Goal: Information Seeking & Learning: Learn about a topic

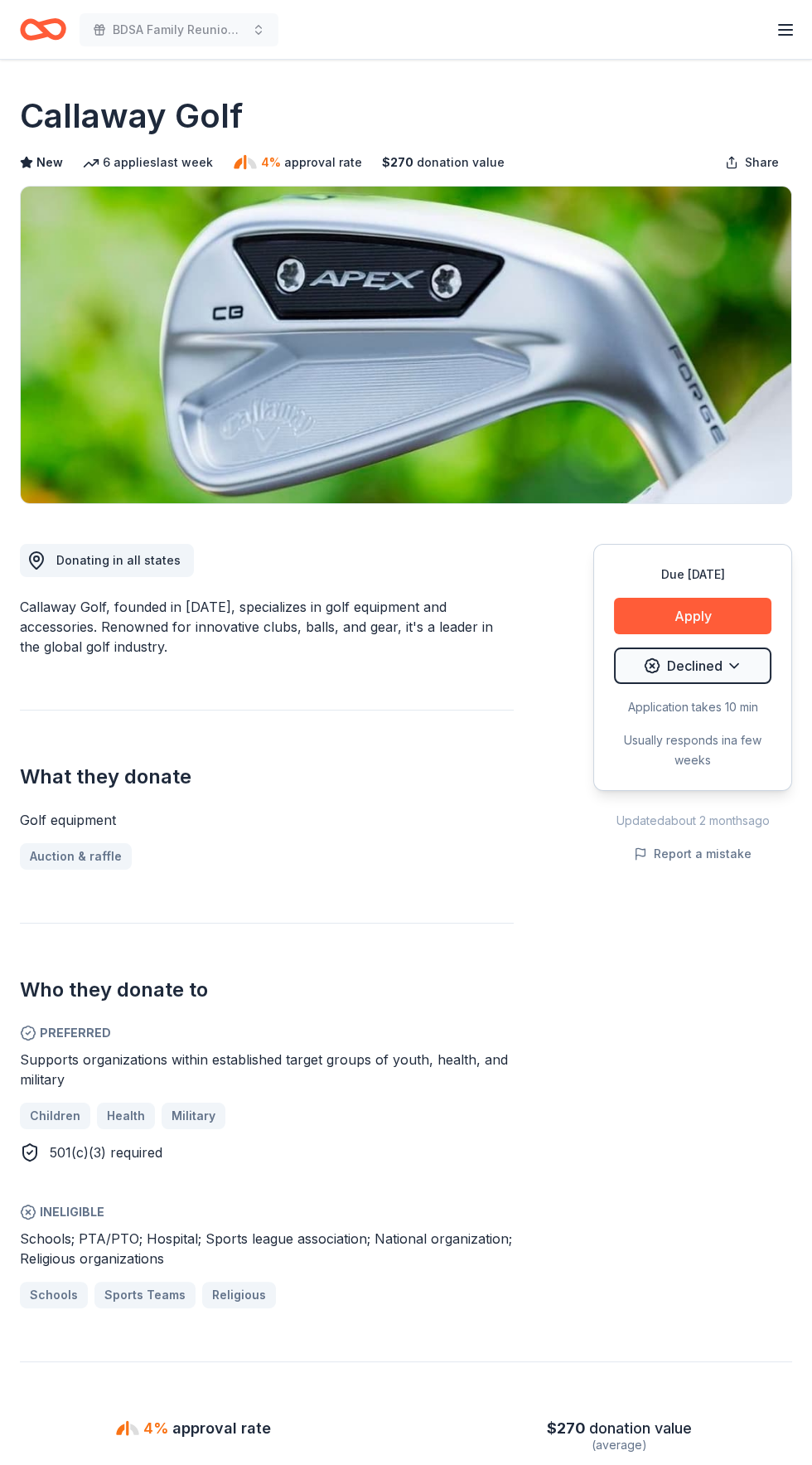
click at [64, 29] on icon "Home" at bounding box center [51, 29] width 26 height 17
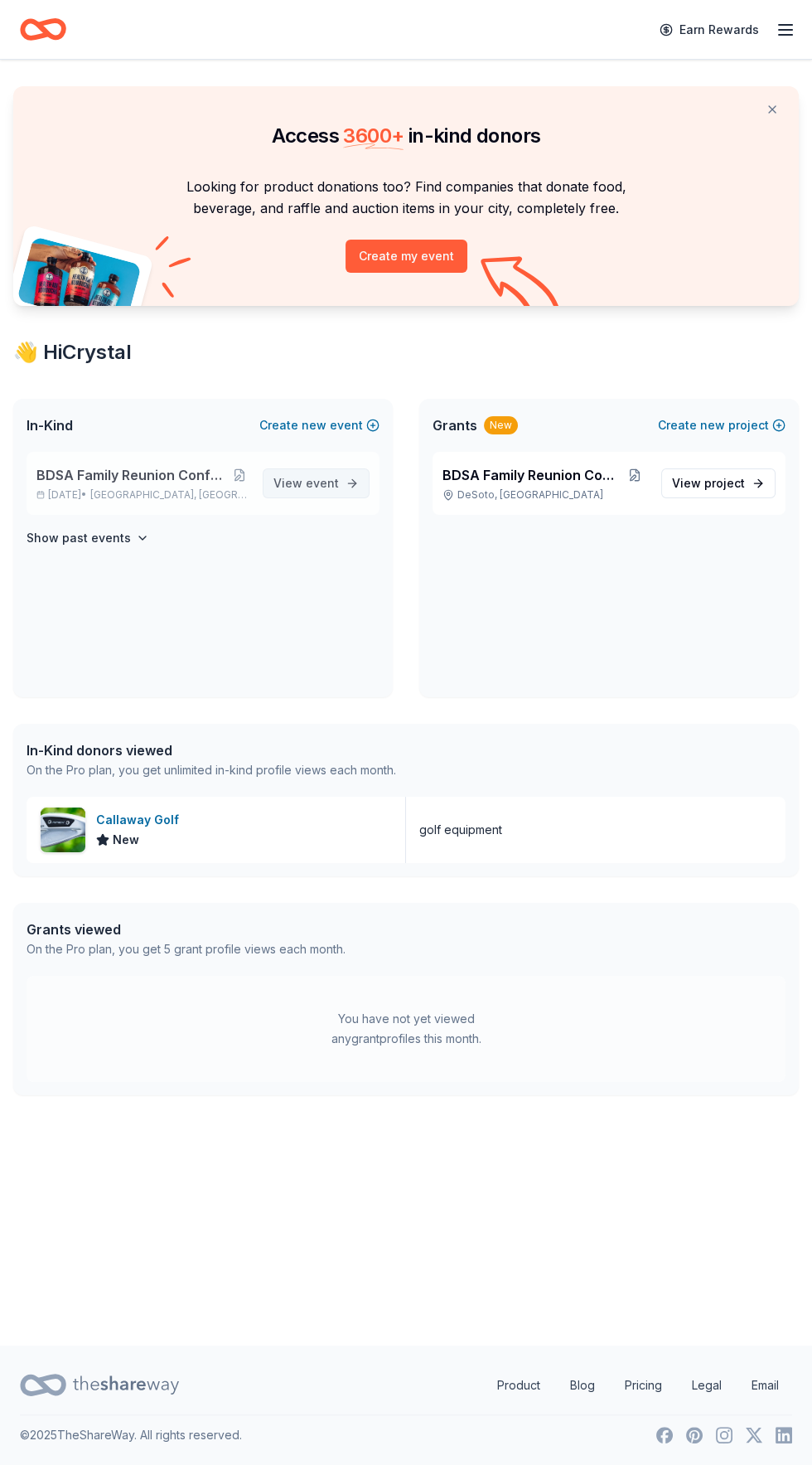
click at [347, 473] on link "View event" at bounding box center [316, 484] width 107 height 30
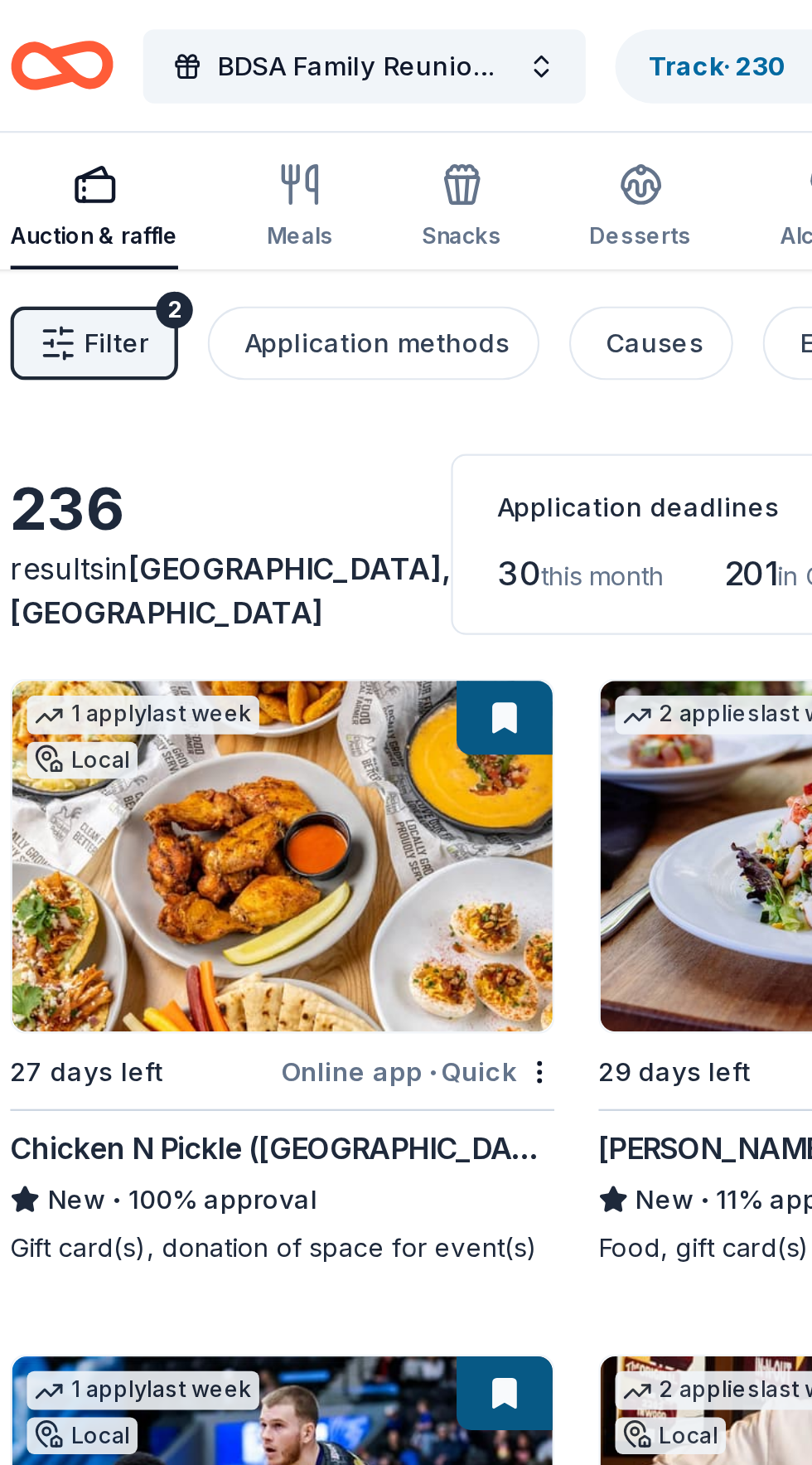
click at [60, 149] on span "Filter" at bounding box center [67, 154] width 29 height 20
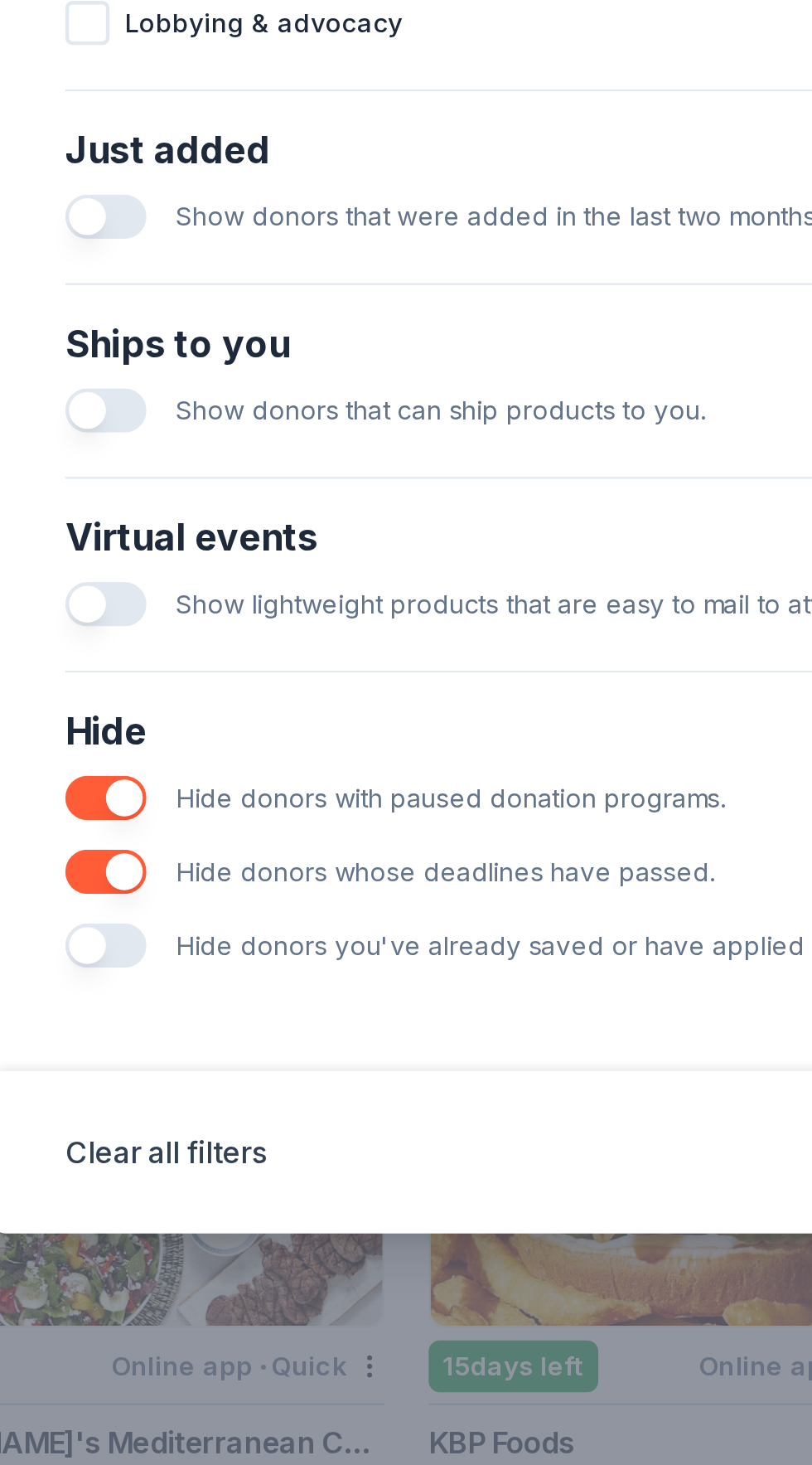
click at [146, 1230] on button "button" at bounding box center [140, 1220] width 37 height 20
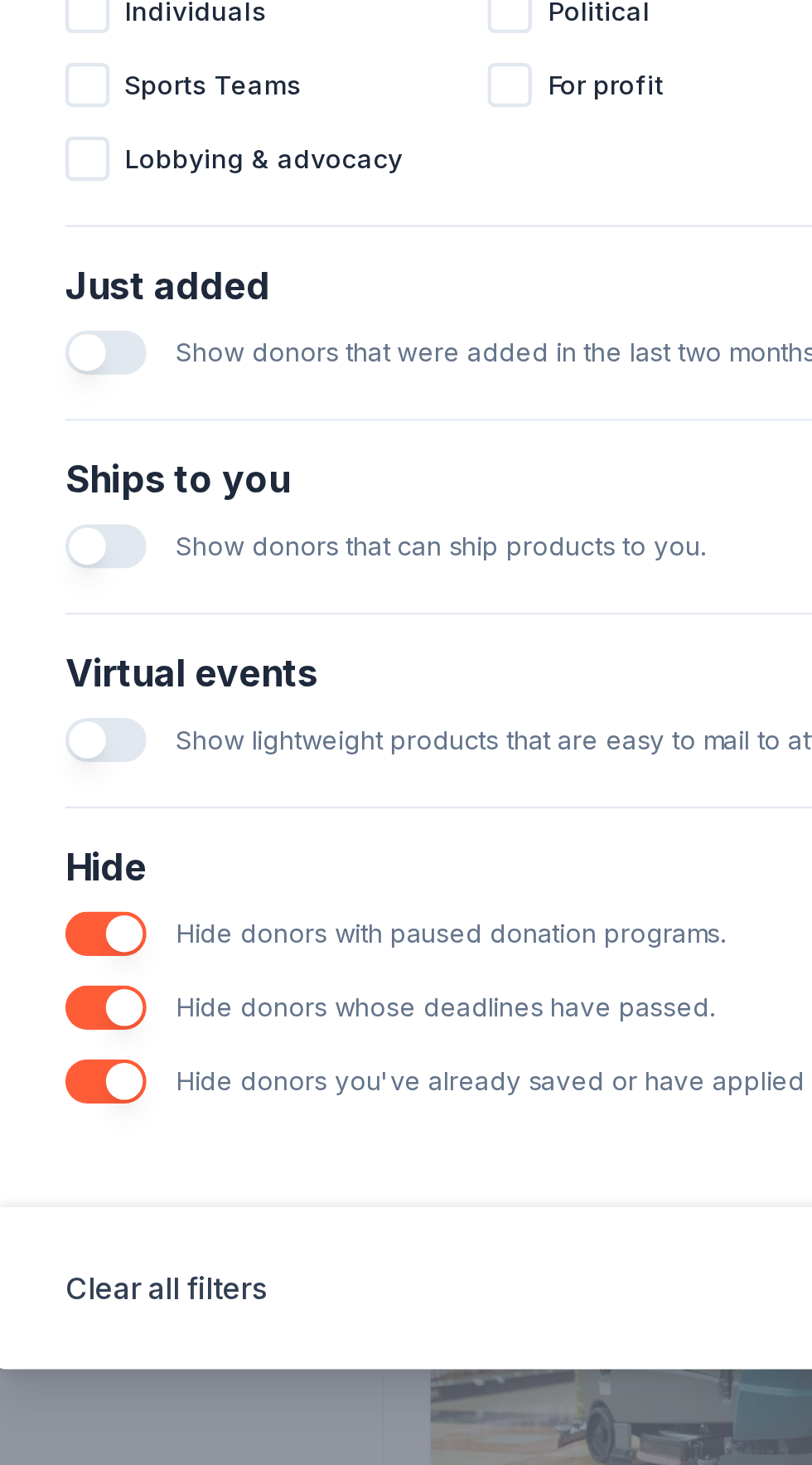
scroll to position [60, 0]
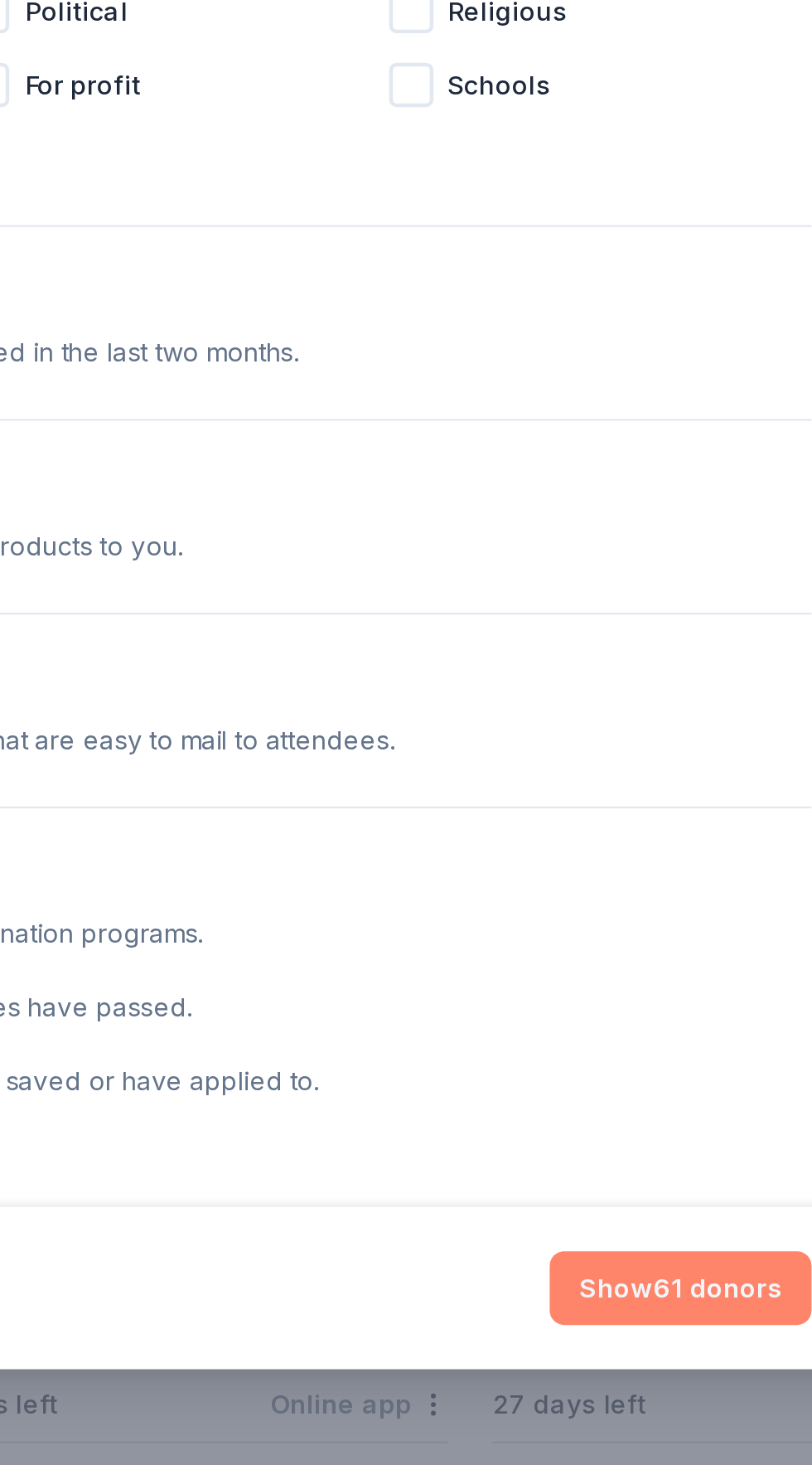
click at [631, 1329] on button "Show 61 donors" at bounding box center [632, 1313] width 118 height 33
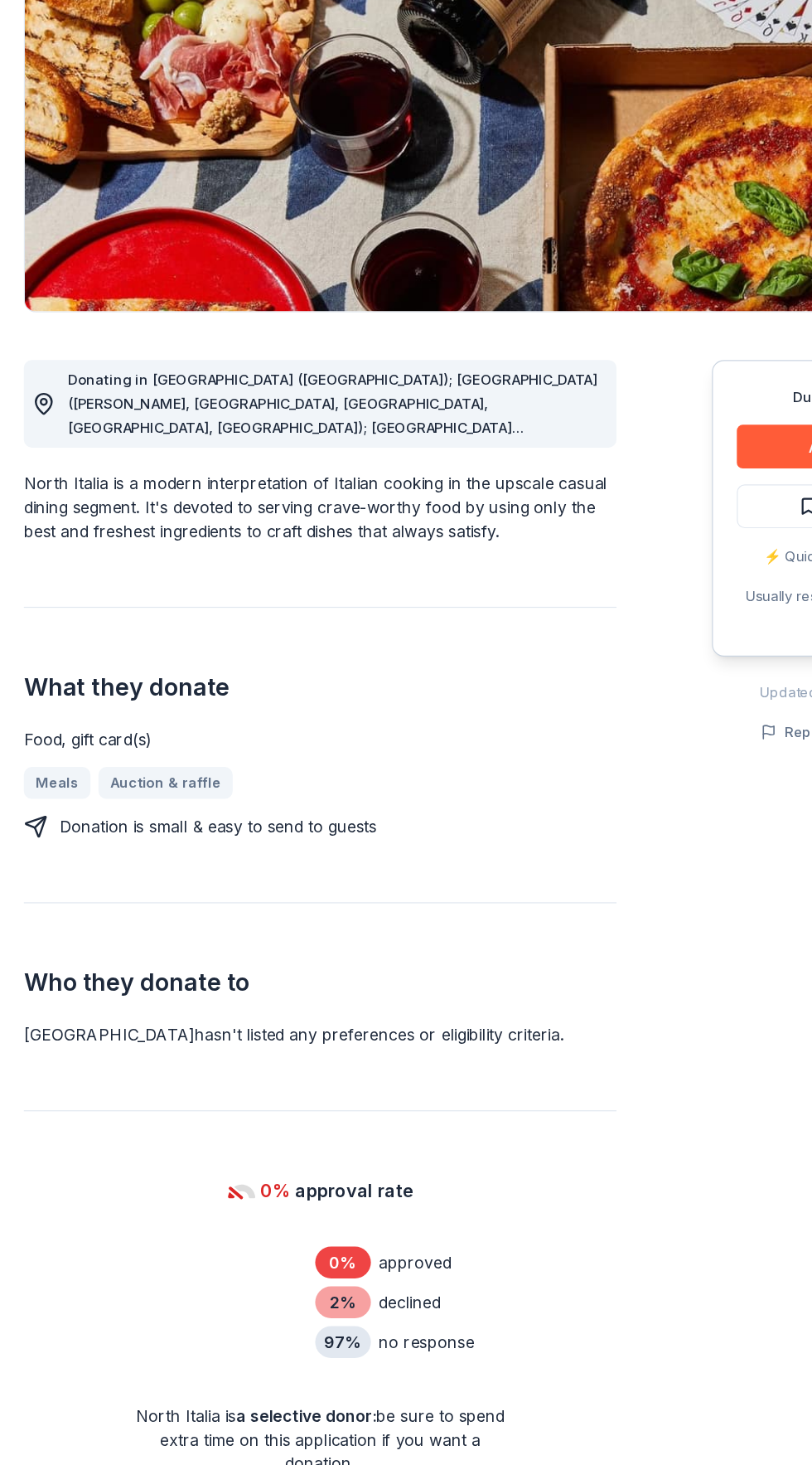
click at [11, 1464] on div "North Italia New 3 applies last week 0% approval rate Share Donating in [GEOGRA…" at bounding box center [406, 1174] width 812 height 2230
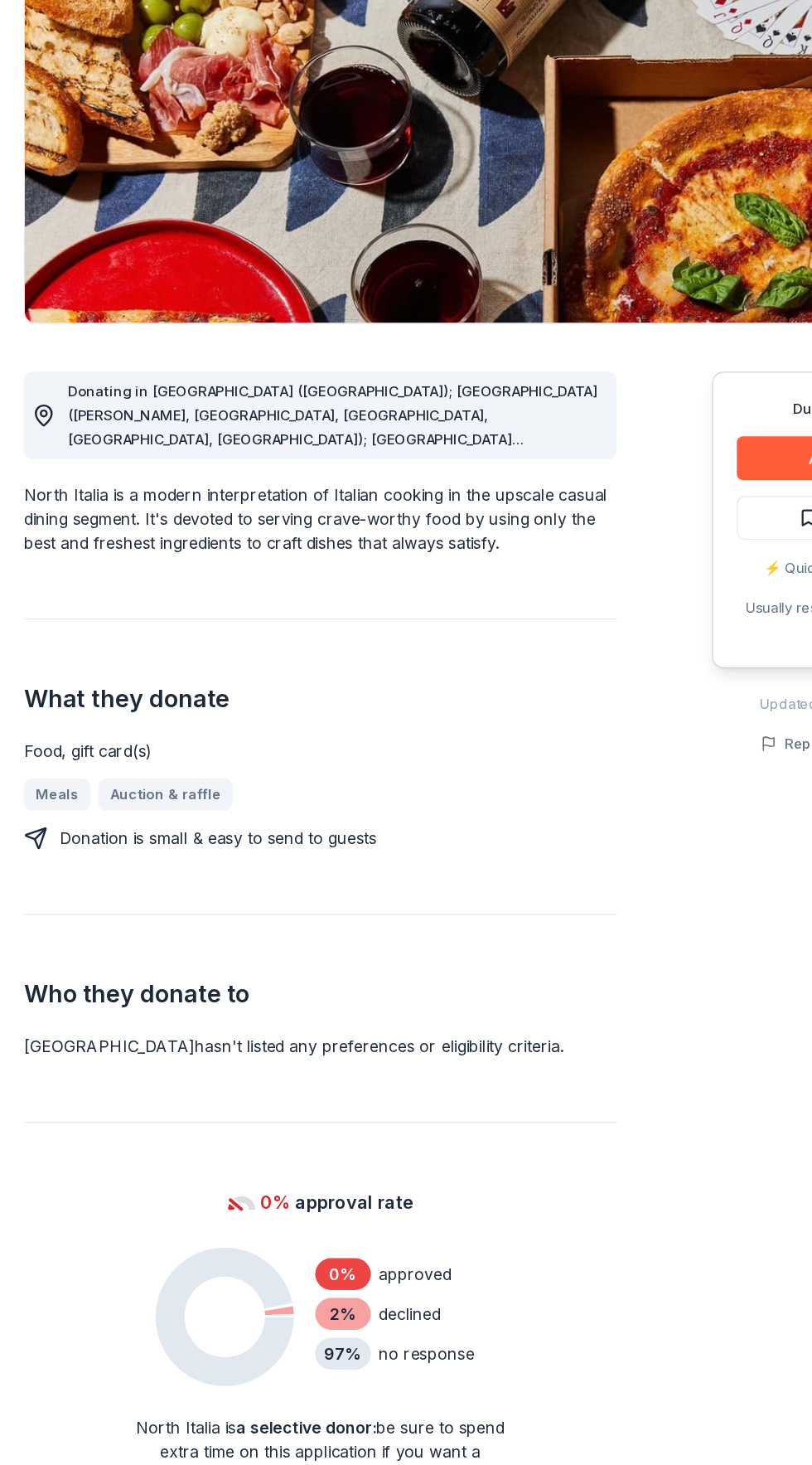
click at [666, 951] on div "Due [DATE] Apply Save ⚡️ Quick application Usually responds in over a month Upd…" at bounding box center [693, 1026] width 199 height 1042
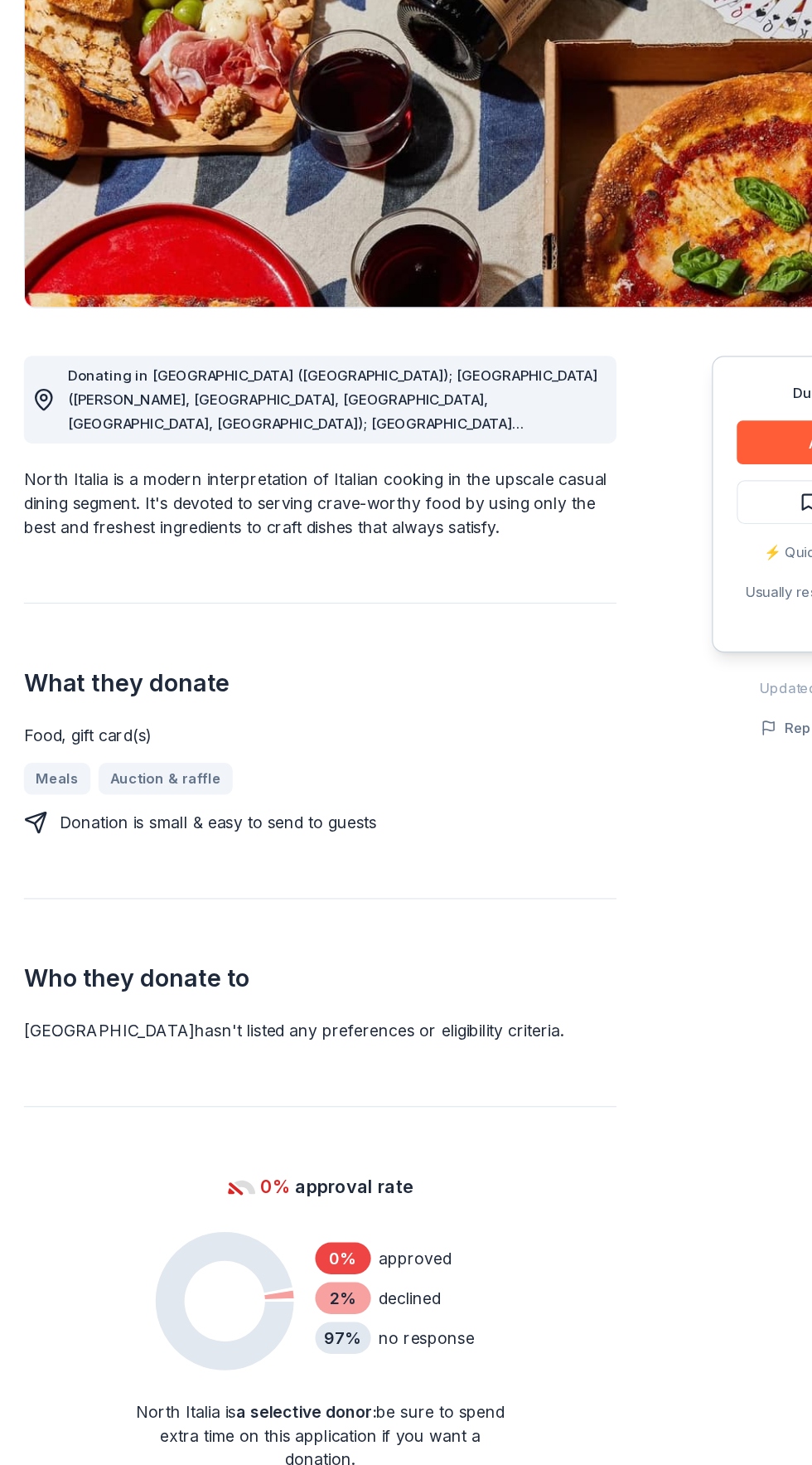
scroll to position [31, 0]
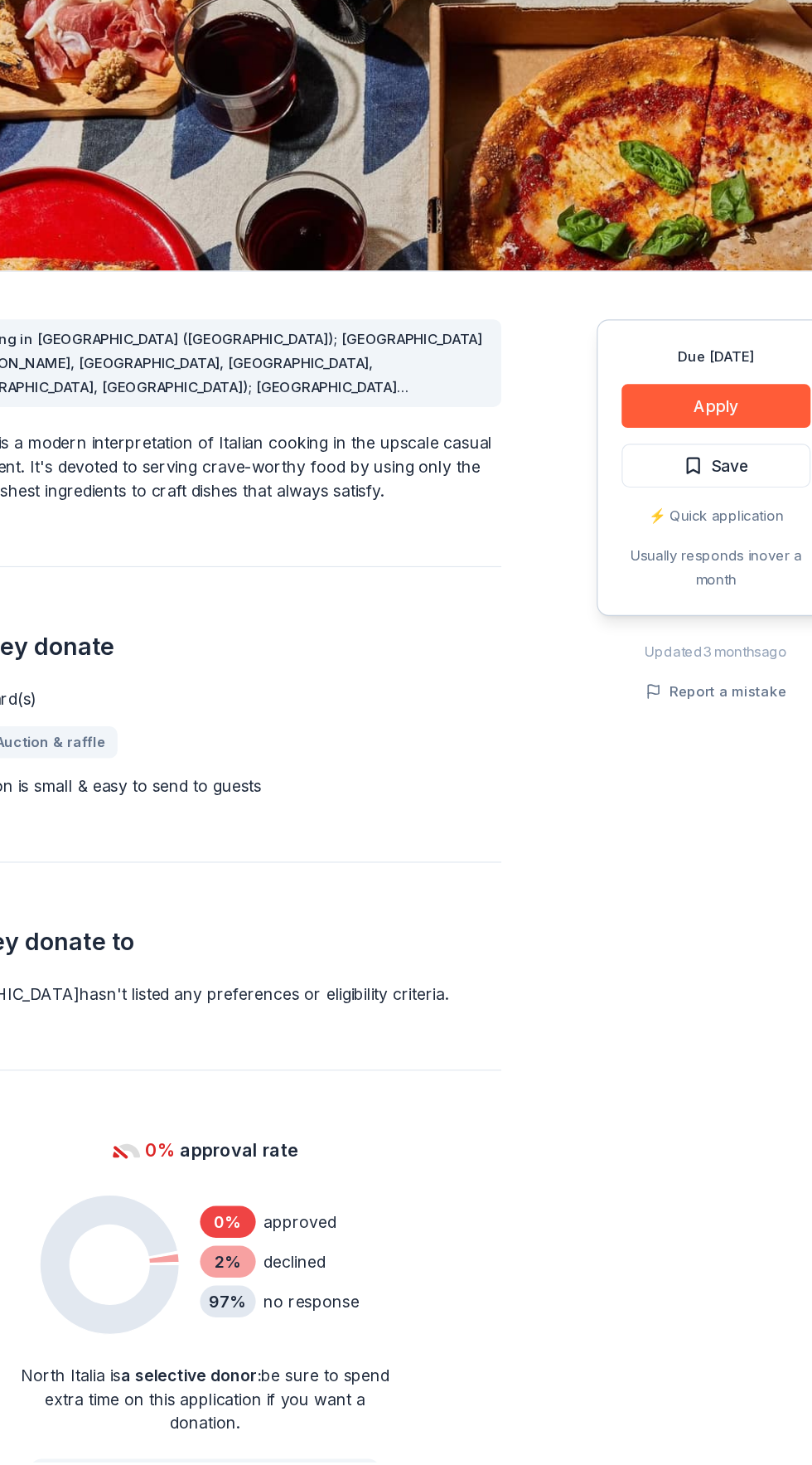
click at [107, 766] on div "What they donate Food, gift card(s) Meals Auction & raffle Donation is small & …" at bounding box center [267, 815] width 494 height 193
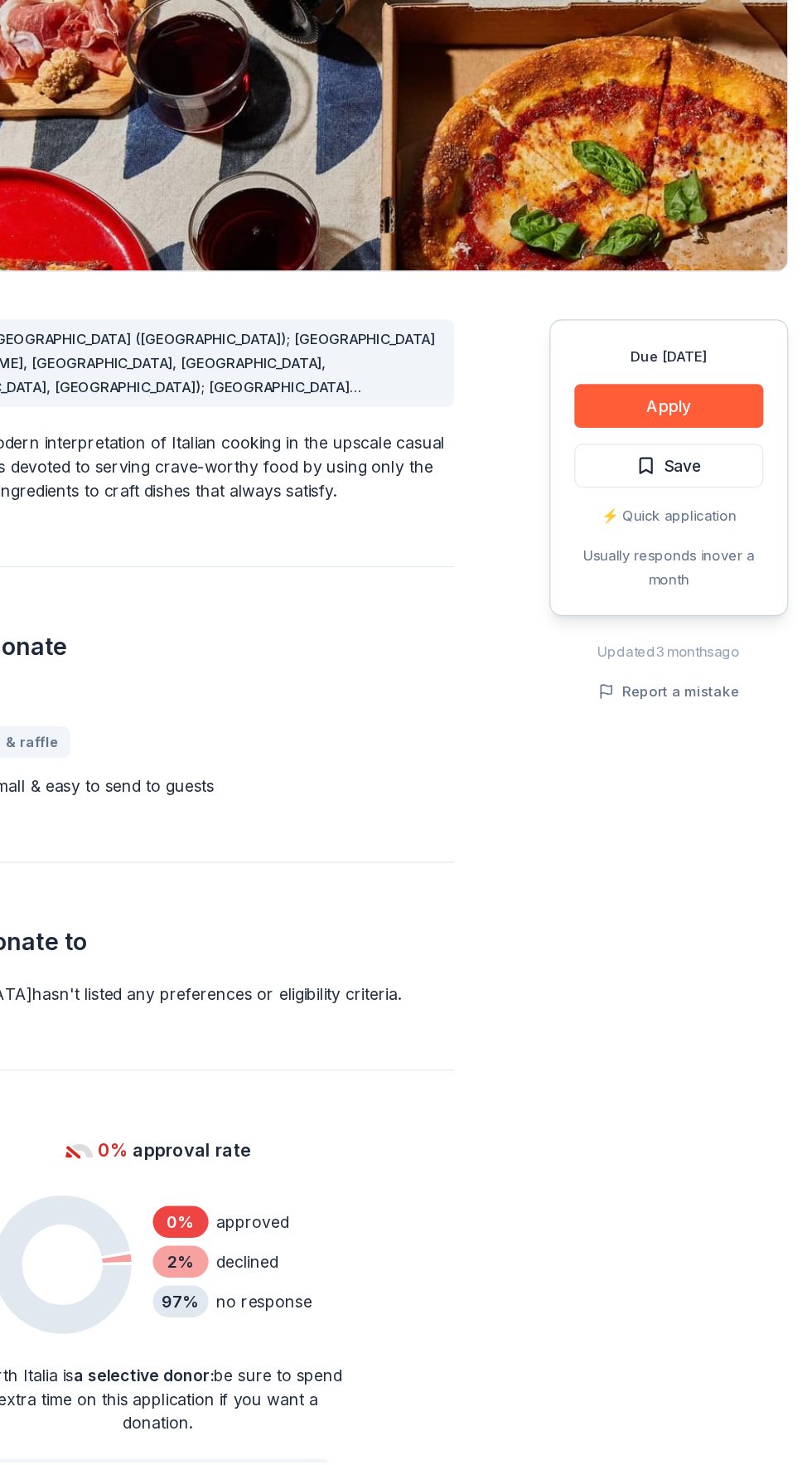
click at [146, 1464] on icon at bounding box center [145, 1481] width 20 height 20
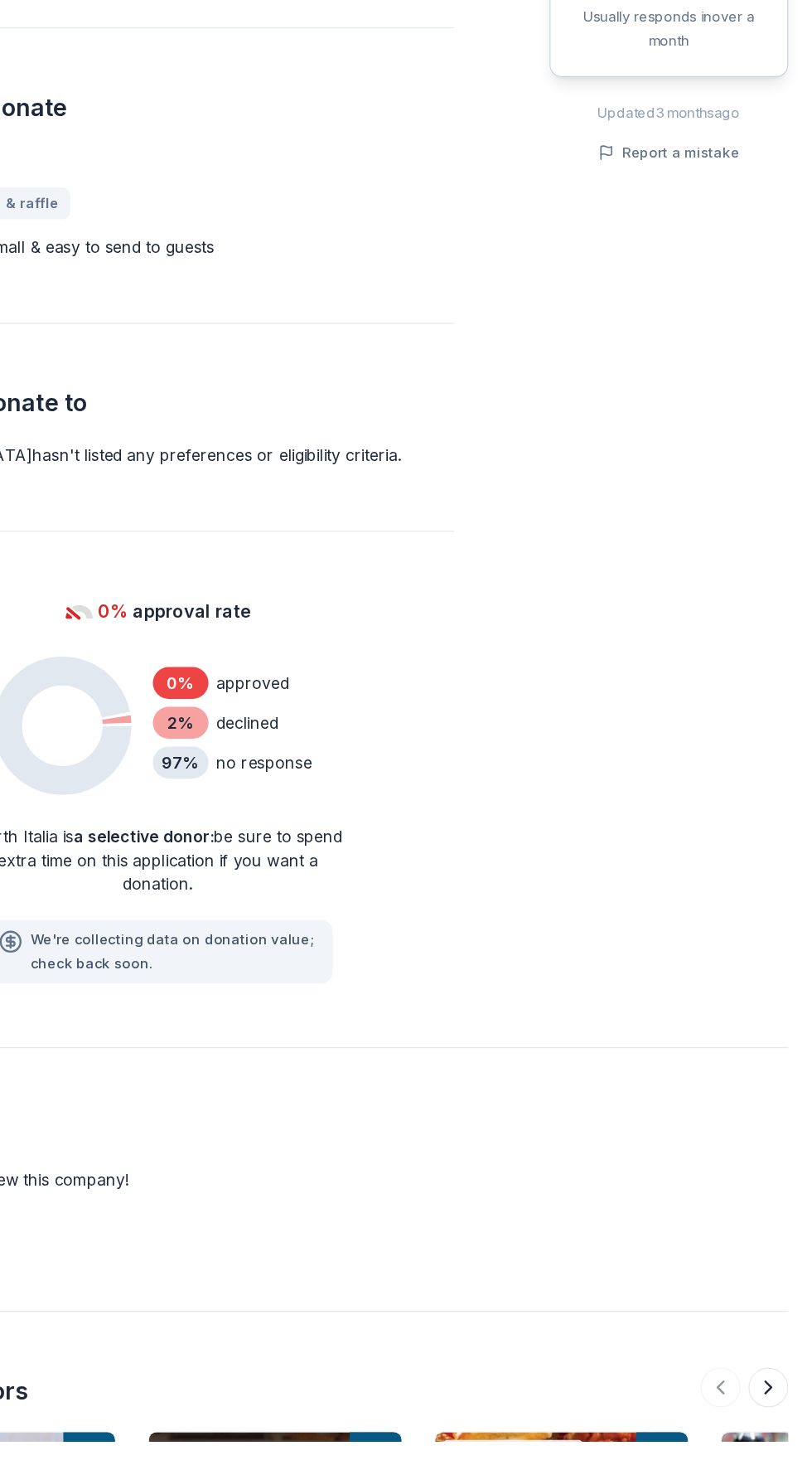
scroll to position [472, 0]
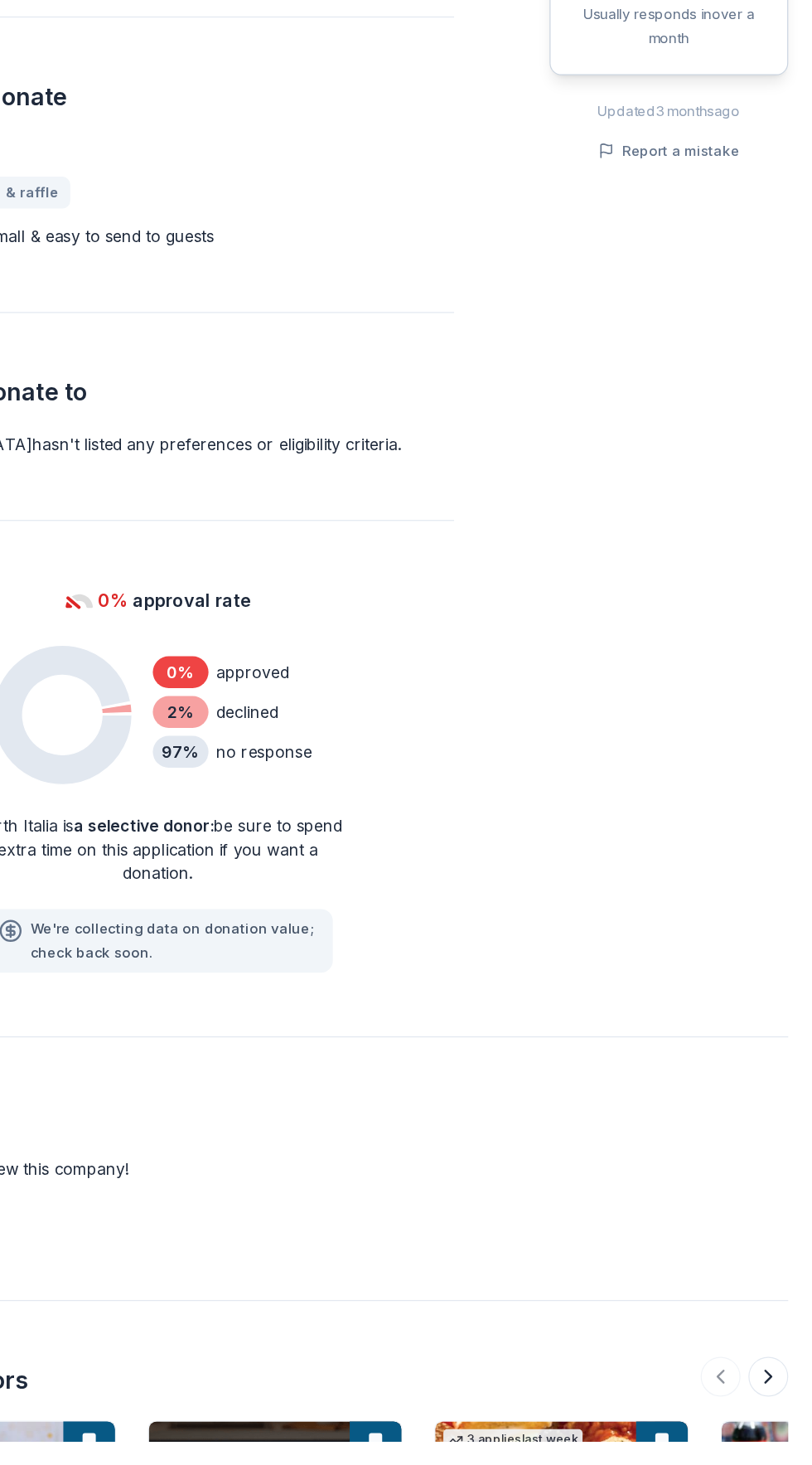
click at [802, 981] on div "North Italia New 3 applies last week 0% approval rate Share Donating in AL (Bir…" at bounding box center [406, 702] width 812 height 2230
click at [149, 1025] on div "We ' re collecting data on donation value ; check back soon." at bounding box center [267, 1048] width 292 height 53
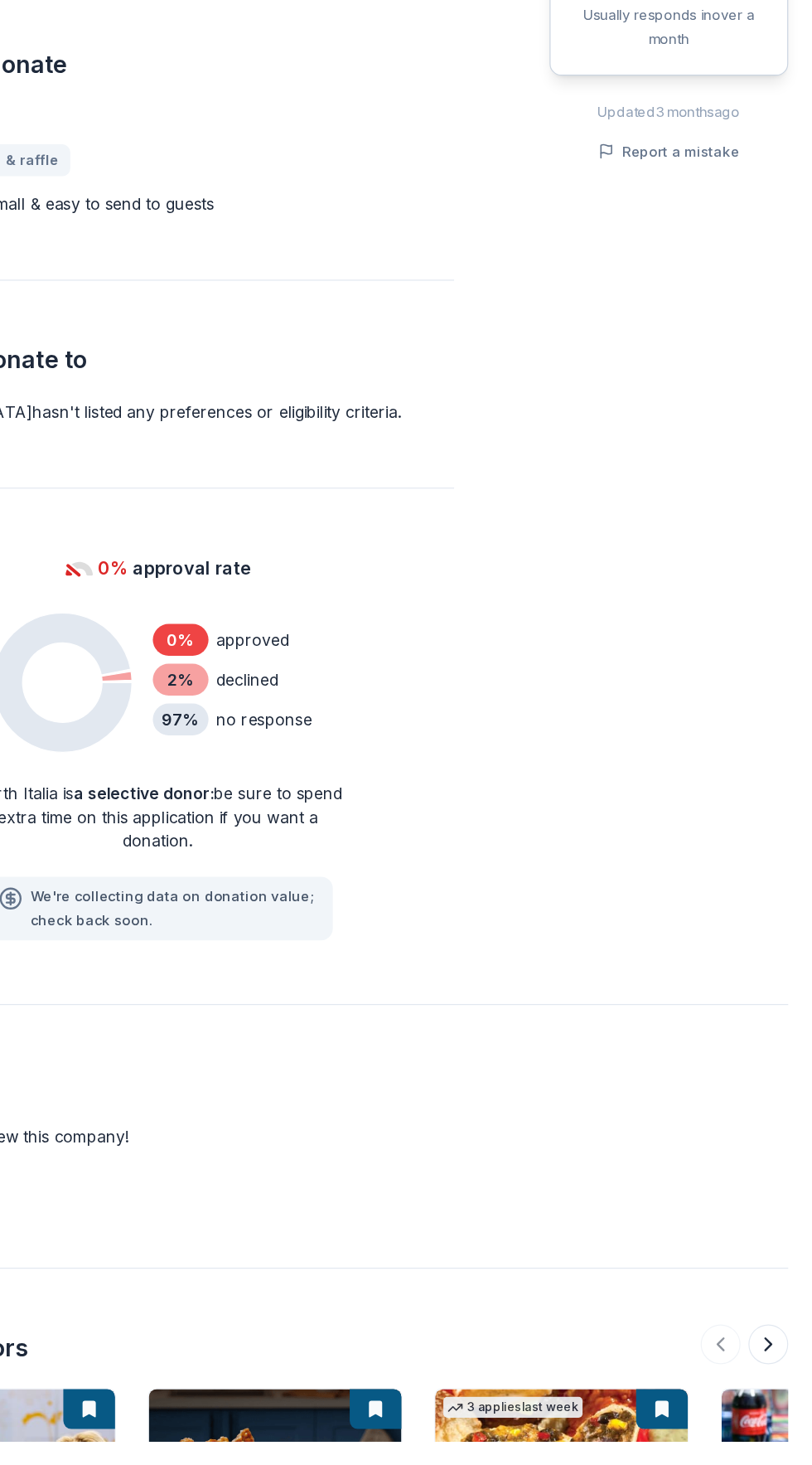
scroll to position [537, 0]
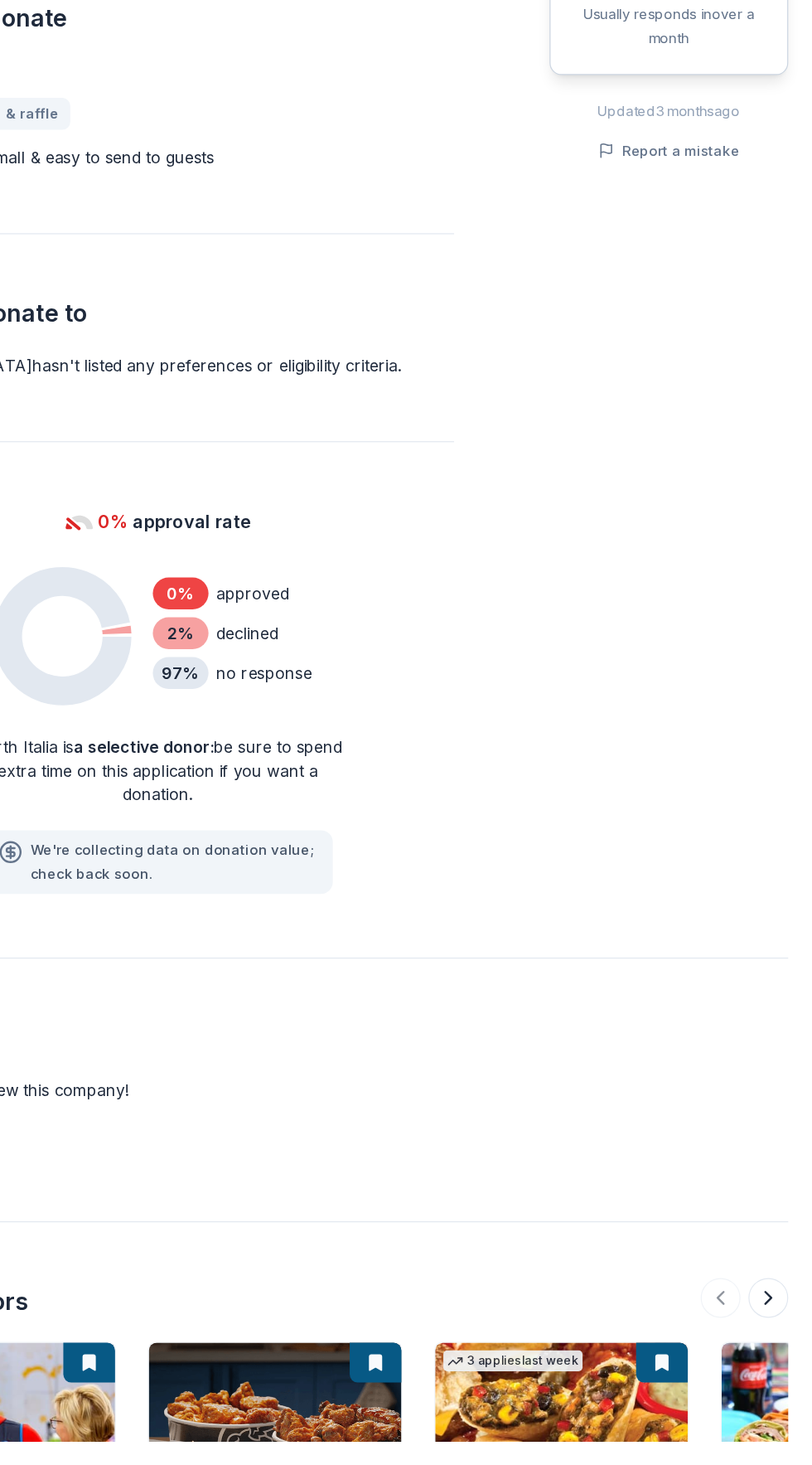
click at [801, 980] on div "North Italia New 3 applies last week 0% approval rate Share Donating in AL (Bir…" at bounding box center [406, 637] width 812 height 2230
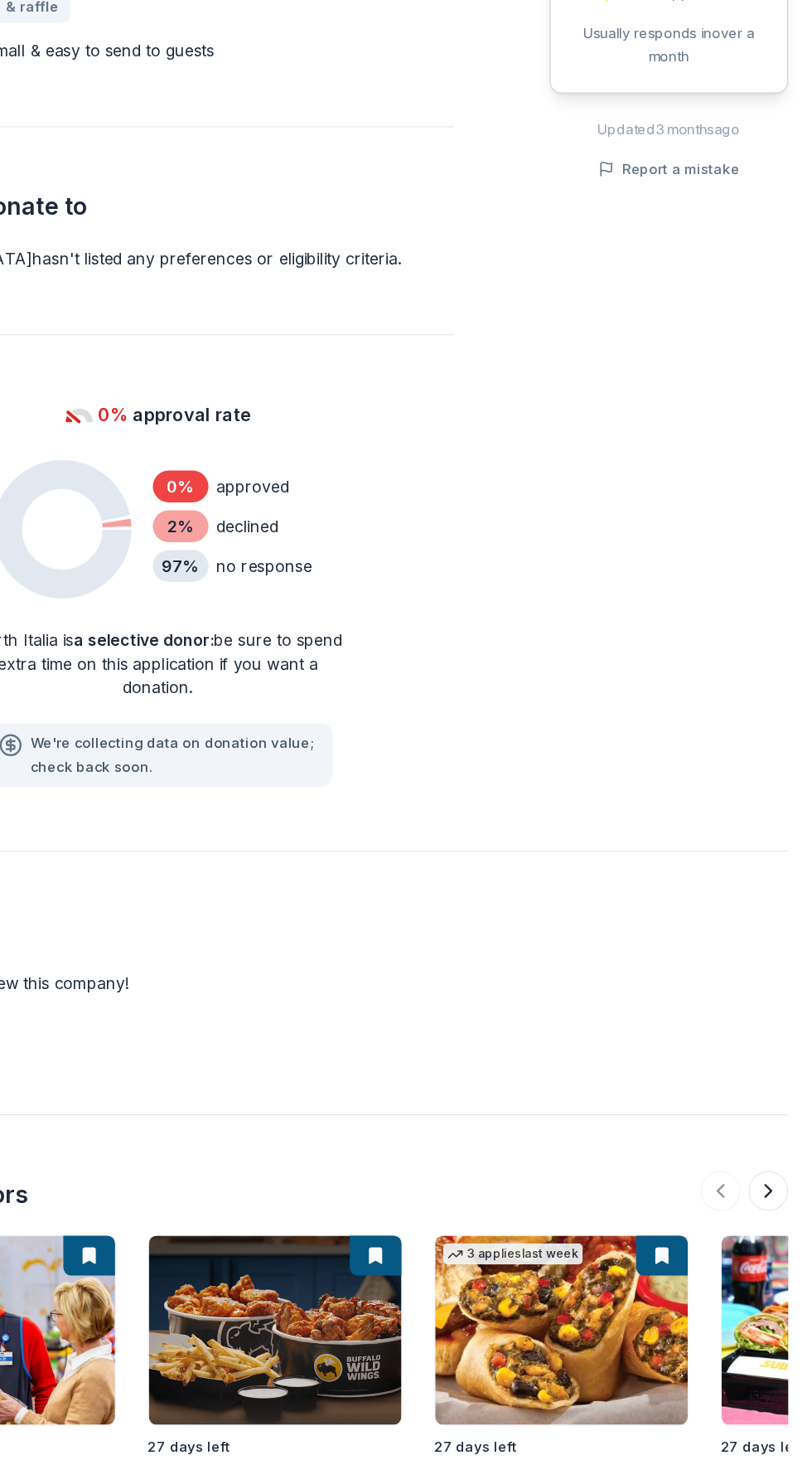
scroll to position [675, 0]
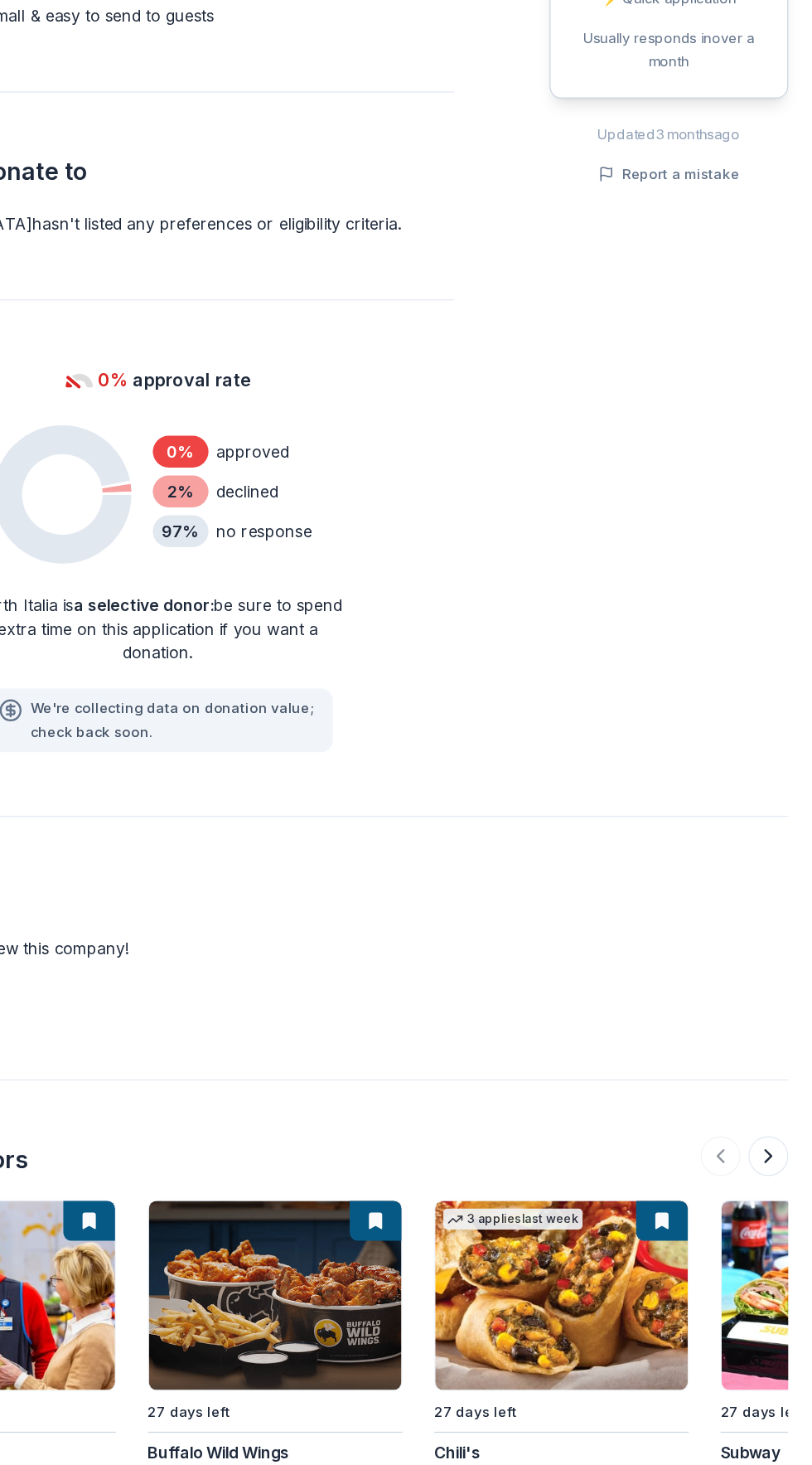
click at [472, 1218] on div "Similar donors" at bounding box center [406, 1211] width 773 height 27
